Goal: Transaction & Acquisition: Purchase product/service

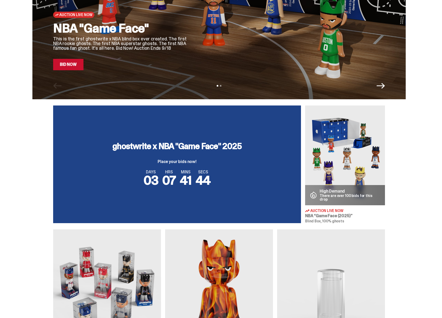
scroll to position [111, 0]
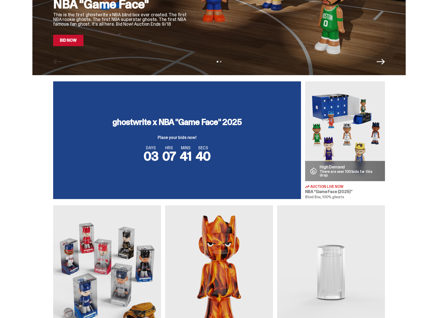
click at [336, 148] on img at bounding box center [345, 131] width 80 height 100
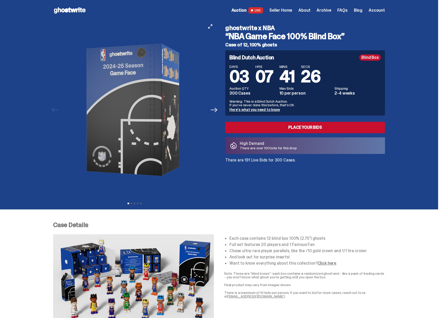
click at [214, 109] on icon "Next" at bounding box center [214, 109] width 7 height 7
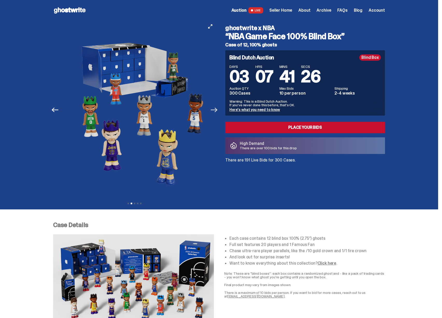
click at [216, 110] on icon "Next" at bounding box center [214, 109] width 7 height 7
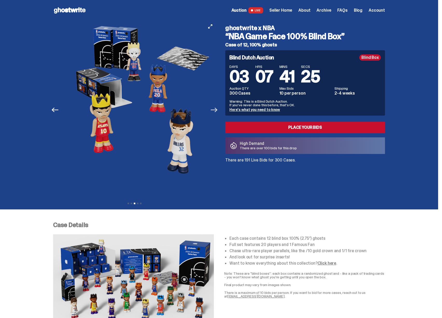
click at [216, 110] on icon "Next" at bounding box center [214, 109] width 7 height 7
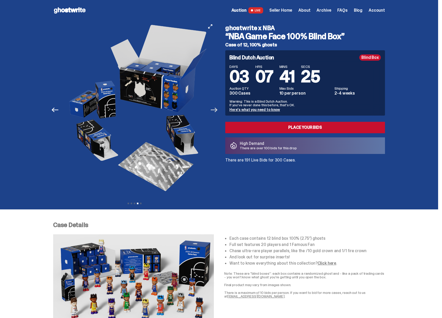
click at [216, 110] on icon "Next" at bounding box center [214, 109] width 7 height 7
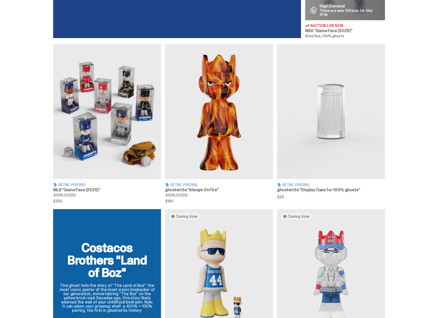
scroll to position [199, 0]
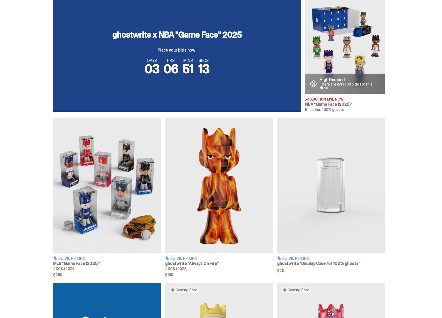
click at [116, 156] on img at bounding box center [107, 185] width 108 height 135
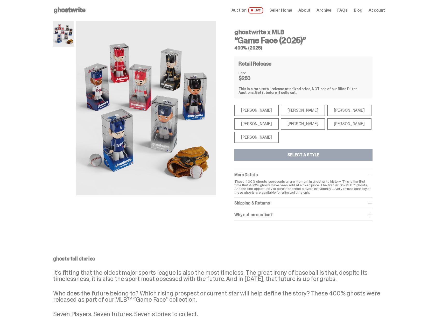
click at [261, 136] on div "Shohei Ohtani" at bounding box center [256, 137] width 44 height 11
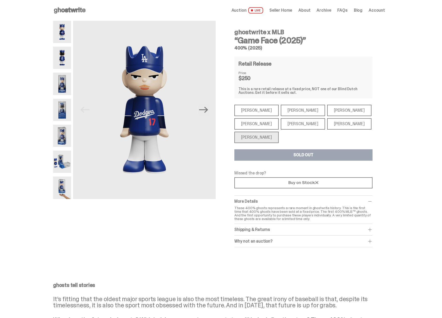
click at [71, 9] on use at bounding box center [70, 10] width 32 height 6
